Goal: Task Accomplishment & Management: Complete application form

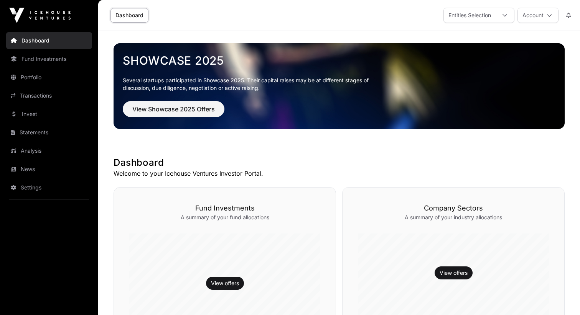
scroll to position [267, 0]
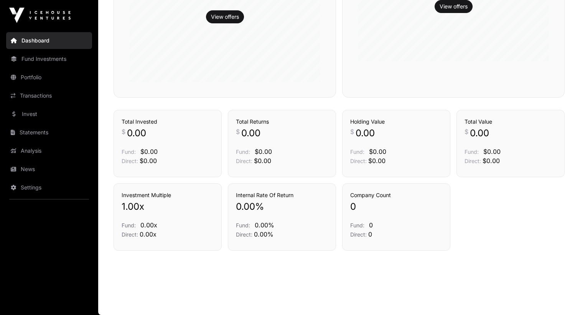
click at [44, 185] on link "Settings" at bounding box center [49, 187] width 86 height 17
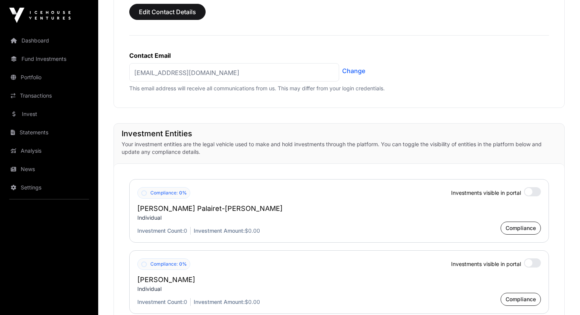
scroll to position [647, 0]
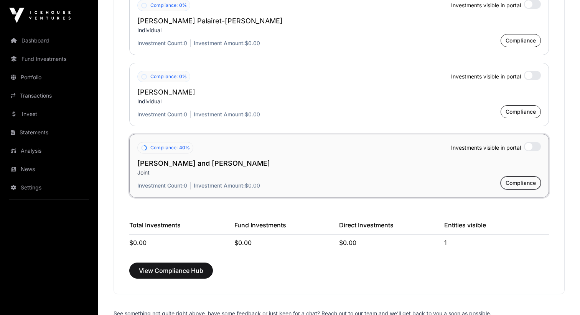
click at [524, 184] on span "Compliance" at bounding box center [520, 183] width 30 height 8
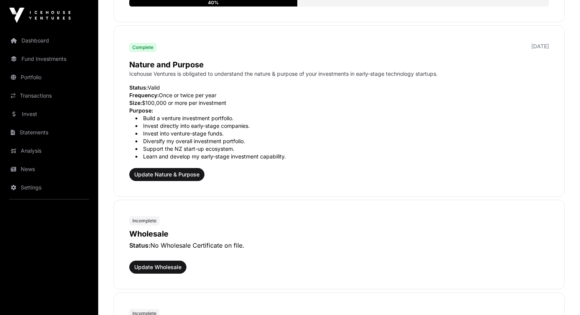
scroll to position [300, 0]
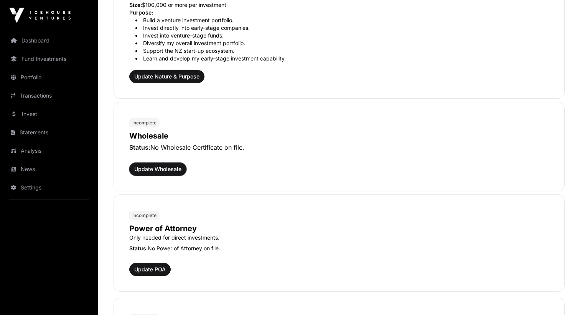
click at [168, 170] on span "Update Wholesale" at bounding box center [157, 170] width 47 height 8
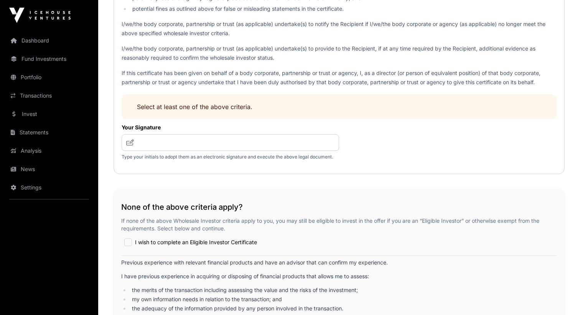
scroll to position [1120, 0]
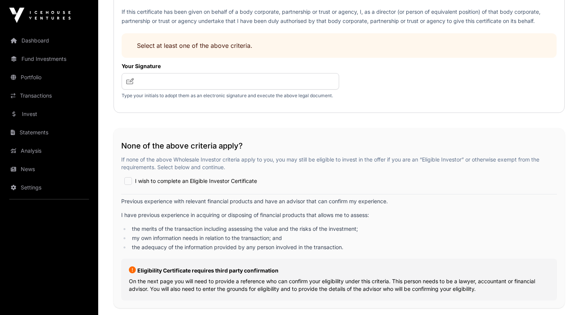
click at [128, 176] on div "I wish to complete an Eligible Investor Certificate" at bounding box center [338, 181] width 435 height 14
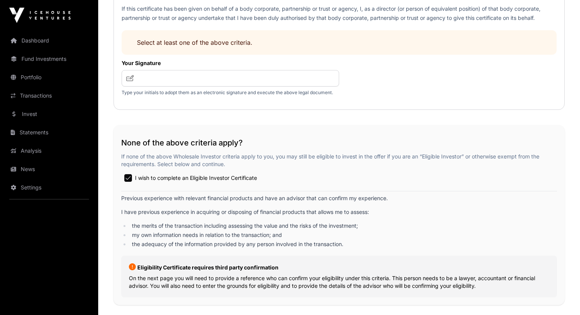
scroll to position [841, 0]
